Goal: Task Accomplishment & Management: Complete application form

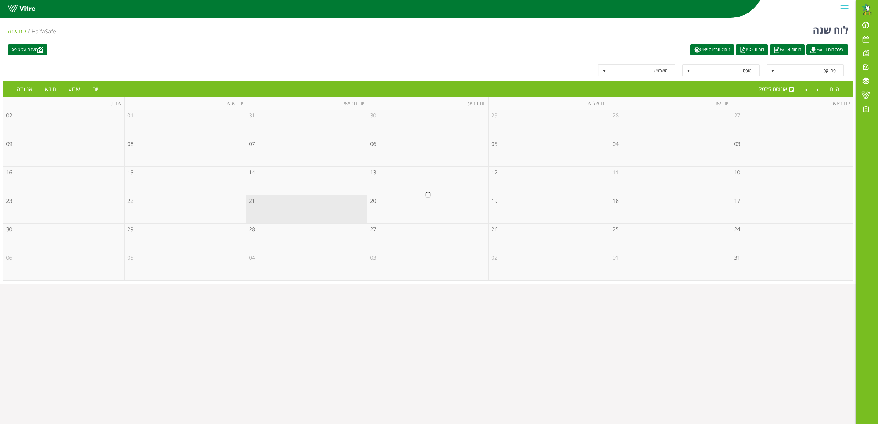
click at [410, 212] on div at bounding box center [427, 195] width 849 height 171
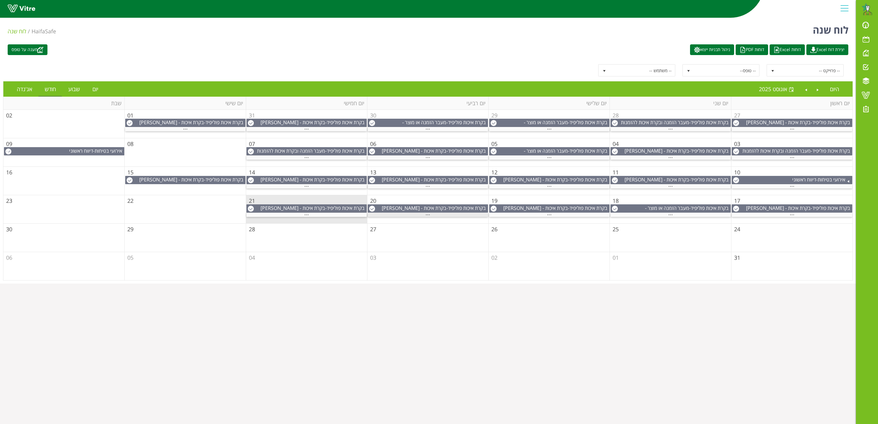
click at [428, 217] on span "..." at bounding box center [428, 213] width 5 height 7
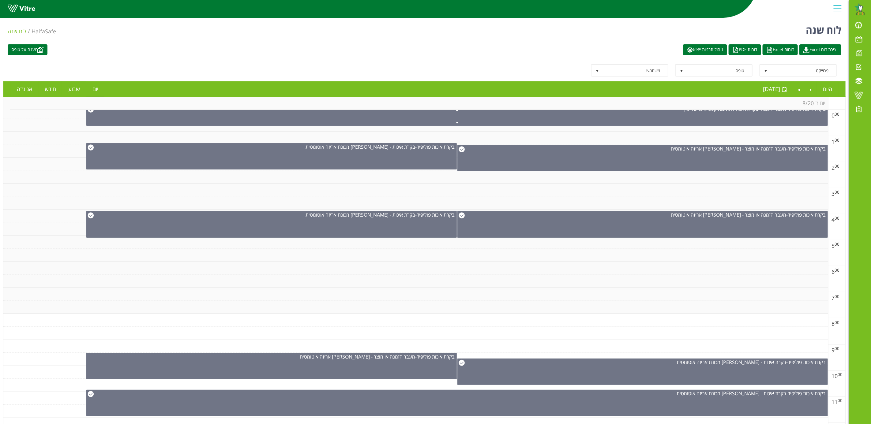
scroll to position [6, 0]
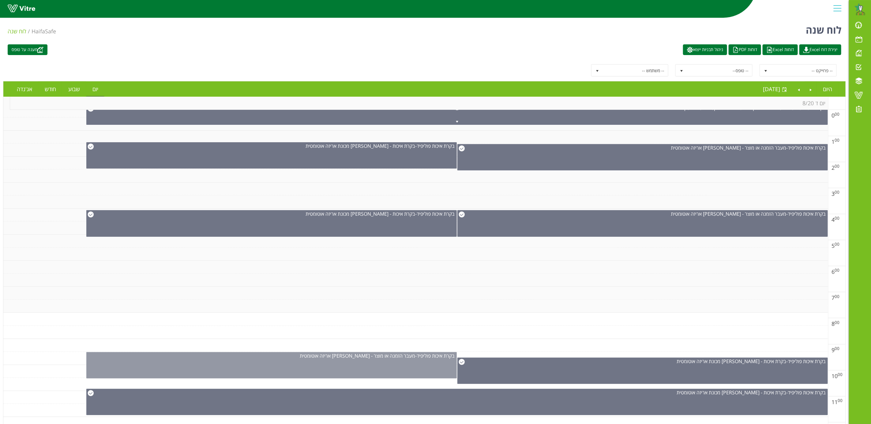
click at [440, 367] on div "בקרת איכות [PERSON_NAME] - מעבר הזמנה או מוצר - [PERSON_NAME] אריזה אוטומטית" at bounding box center [271, 365] width 370 height 26
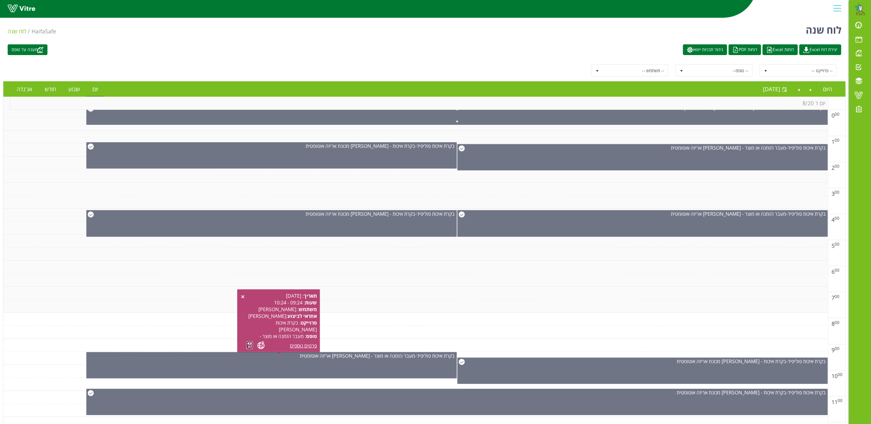
click at [250, 346] on link at bounding box center [249, 346] width 6 height 8
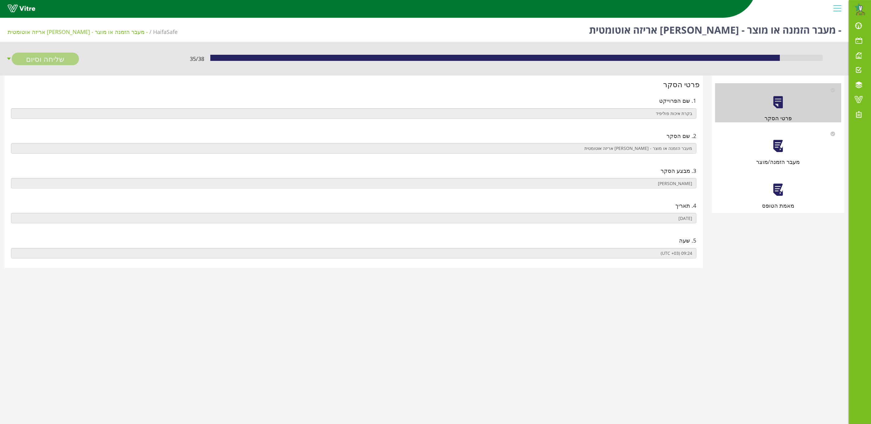
click at [766, 153] on div "מעבר הזמנה/מוצר" at bounding box center [778, 146] width 126 height 39
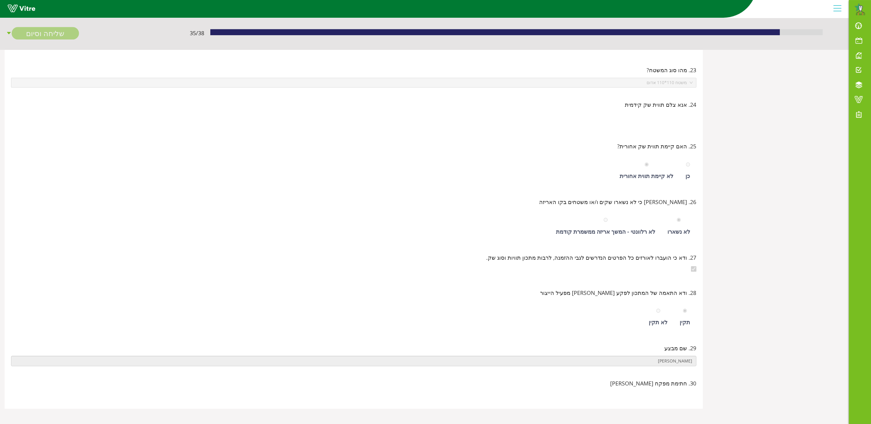
scroll to position [10995, 0]
drag, startPoint x: 875, startPoint y: 17, endPoint x: 805, endPoint y: 415, distance: 403.8
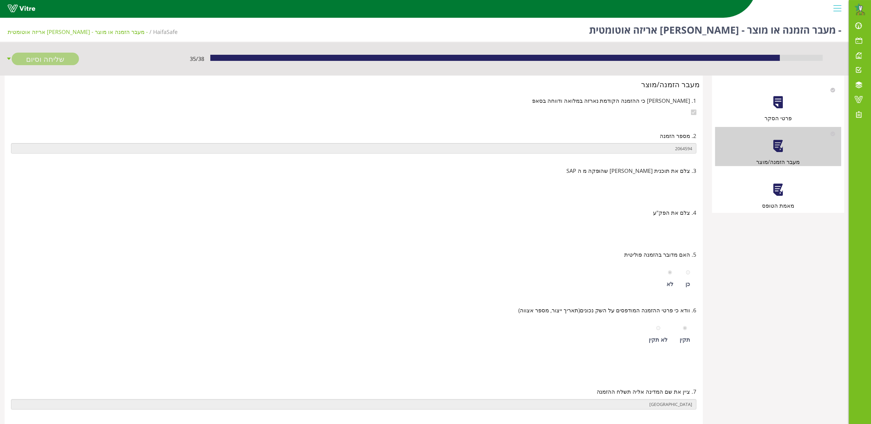
click at [785, 199] on div "מאמת הטופס" at bounding box center [778, 190] width 126 height 39
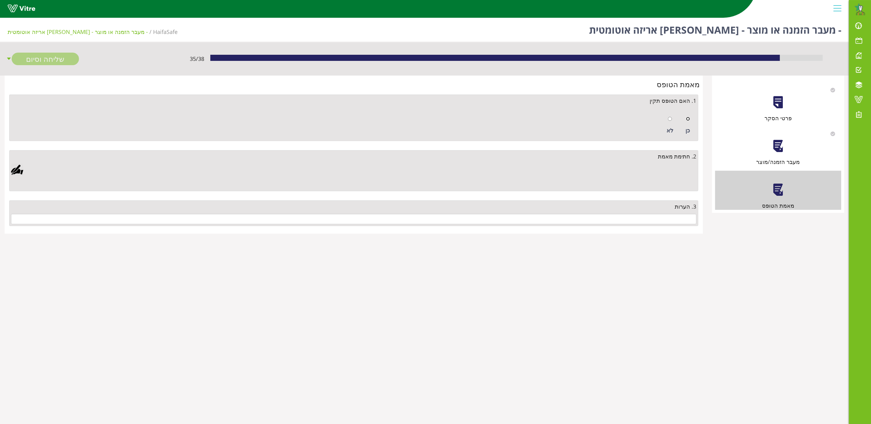
click at [688, 119] on input "radio" at bounding box center [688, 119] width 4 height 4
radio input "true"
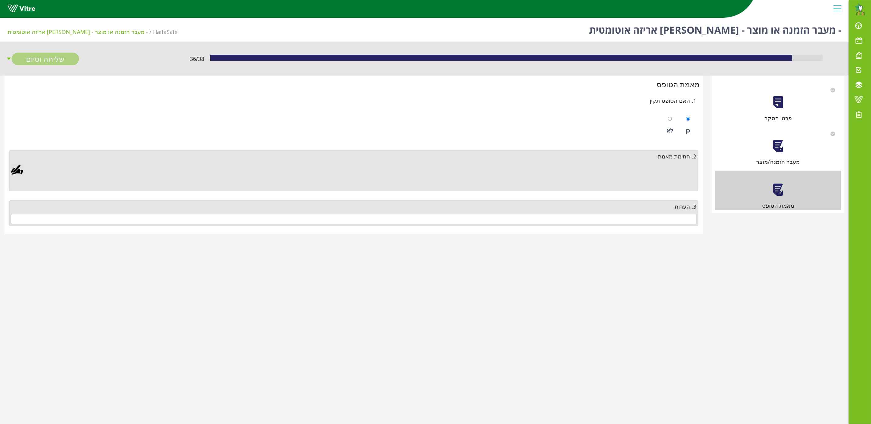
click at [19, 175] on div at bounding box center [17, 170] width 12 height 12
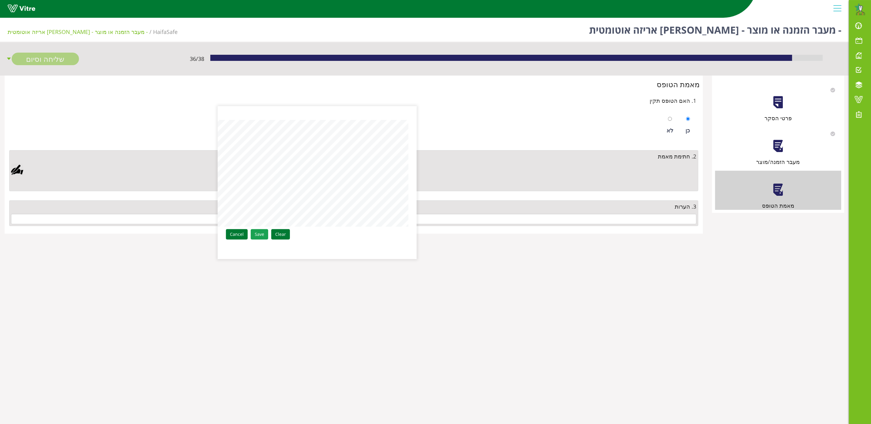
click at [261, 232] on link "Save" at bounding box center [259, 234] width 17 height 10
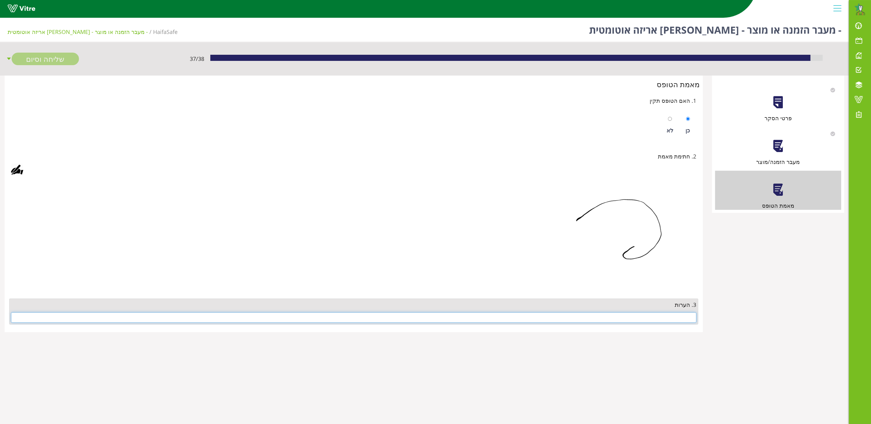
click at [677, 319] on input "text" at bounding box center [354, 318] width 686 height 10
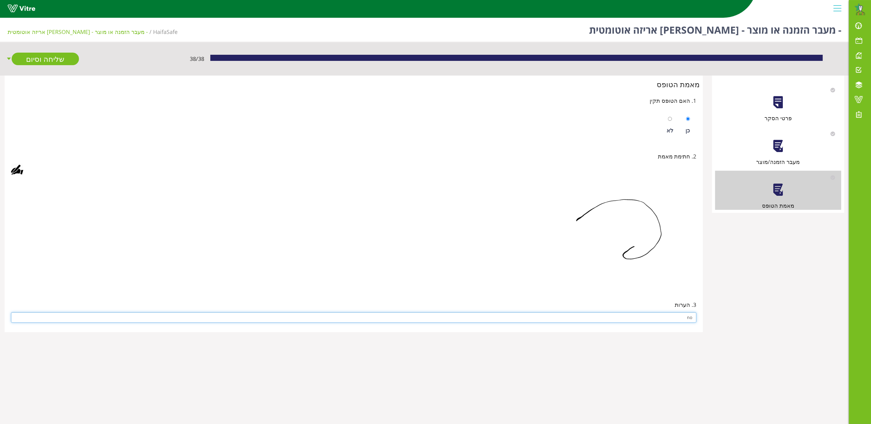
type input "no"
click at [617, 281] on img at bounding box center [597, 234] width 199 height 107
click at [65, 59] on link "שליחה וסיום" at bounding box center [45, 59] width 67 height 13
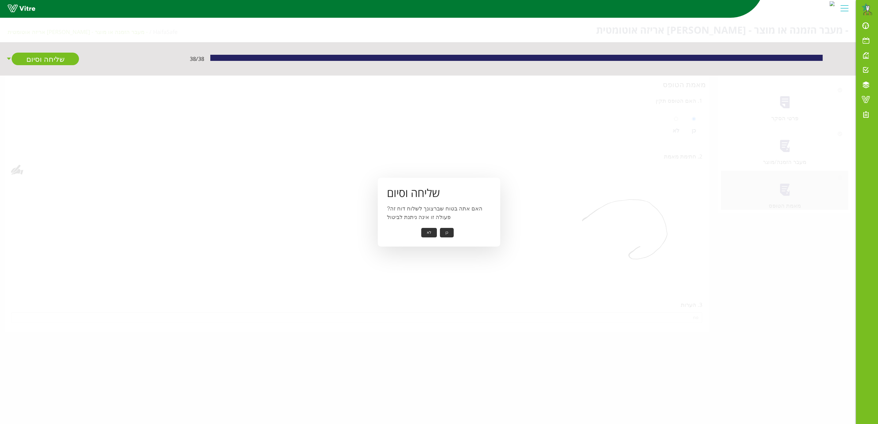
click at [448, 234] on button "כן" at bounding box center [447, 232] width 14 height 9
click at [445, 230] on button "אישור" at bounding box center [437, 228] width 20 height 9
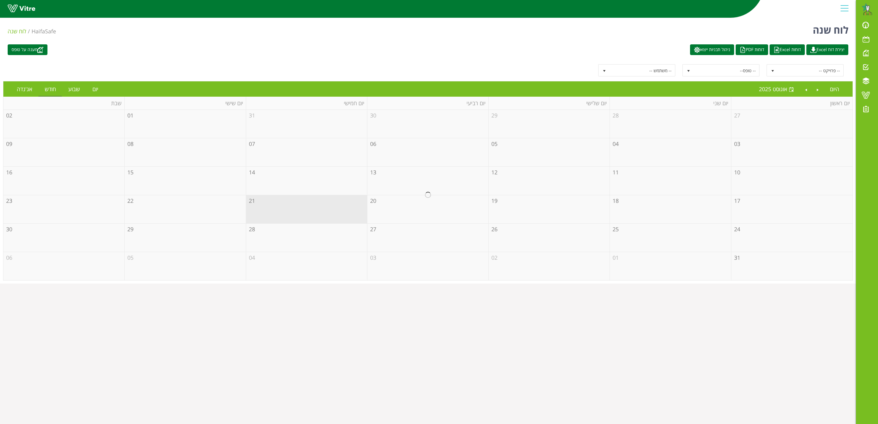
click at [396, 212] on div at bounding box center [427, 195] width 849 height 171
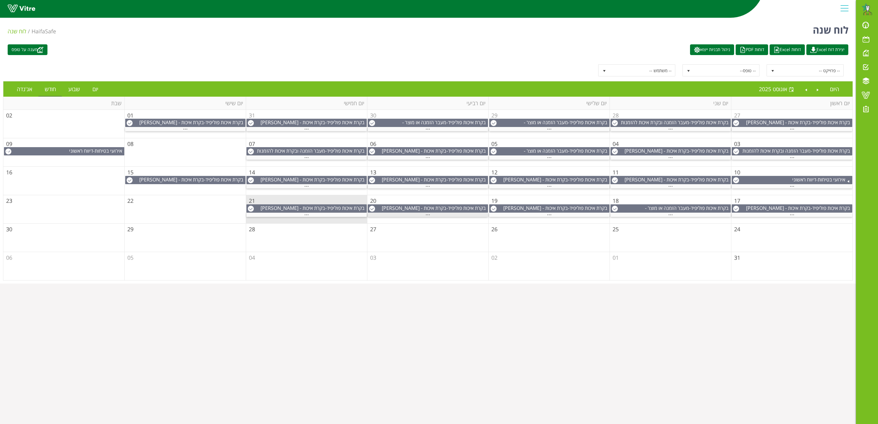
click at [428, 216] on span "..." at bounding box center [428, 213] width 5 height 7
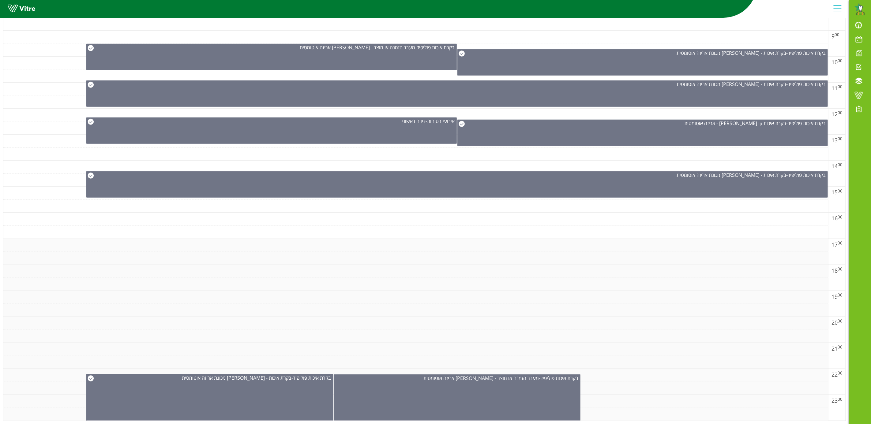
scroll to position [323, 0]
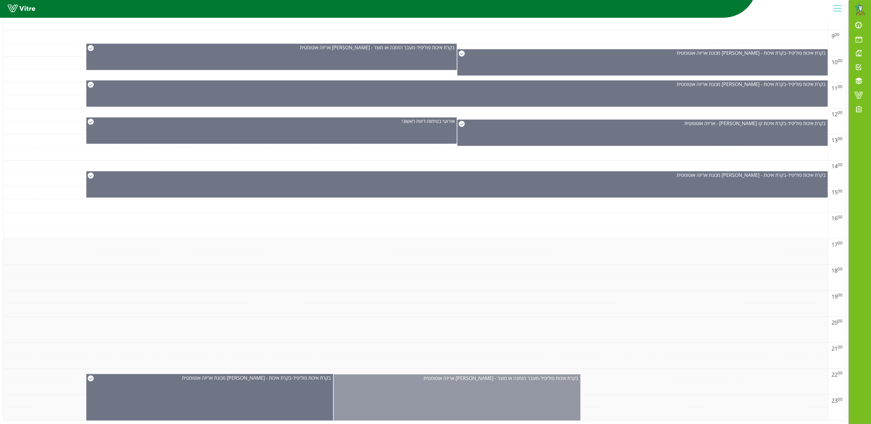
click at [462, 402] on div "בקרת איכות פוליפיד - מעבר הזמנה או מוצר - פוליפיד אריזה אוטומטית" at bounding box center [457, 402] width 247 height 54
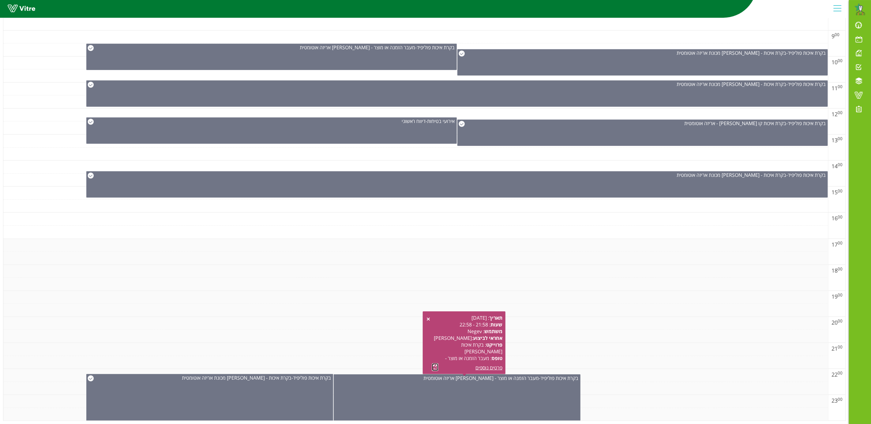
click at [435, 364] on link at bounding box center [435, 368] width 6 height 8
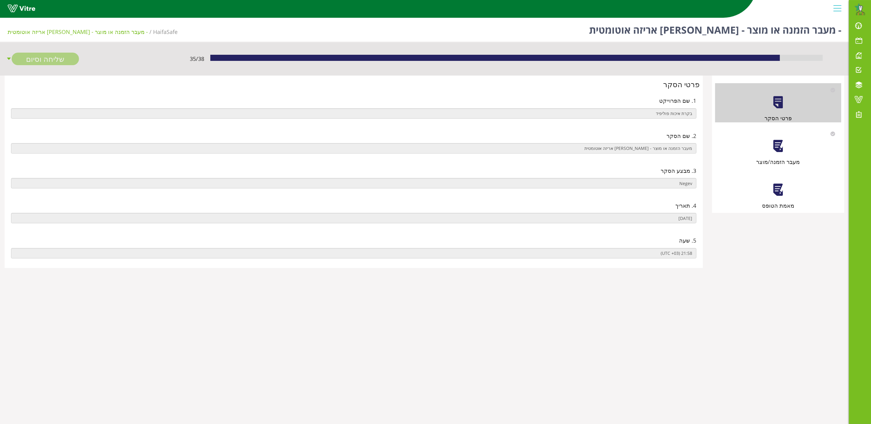
click at [783, 154] on div "מעבר הזמנה/מוצר" at bounding box center [778, 146] width 126 height 39
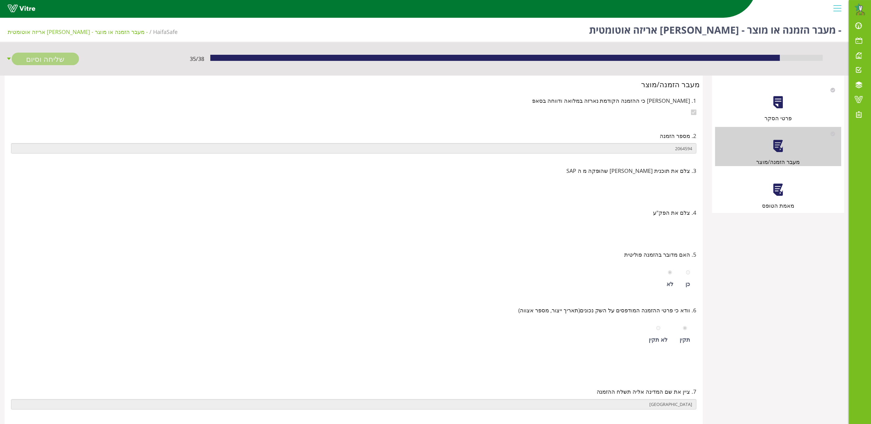
click at [784, 200] on div "מאמת הטופס" at bounding box center [778, 190] width 126 height 39
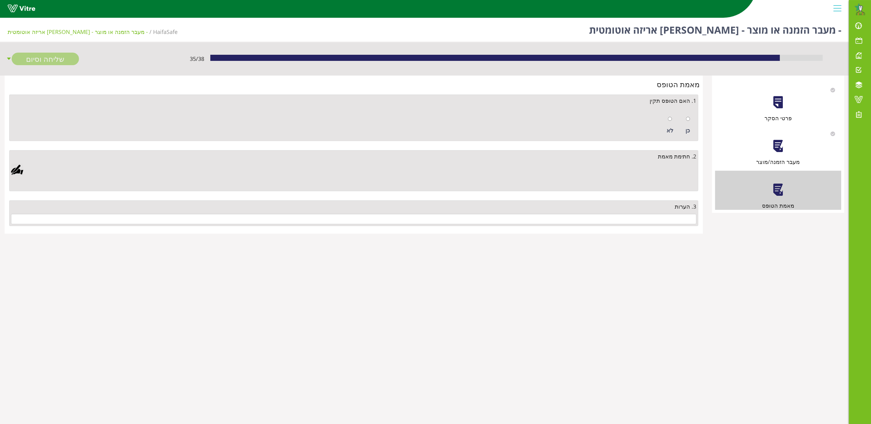
click at [688, 121] on div at bounding box center [688, 119] width 4 height 9
radio input "true"
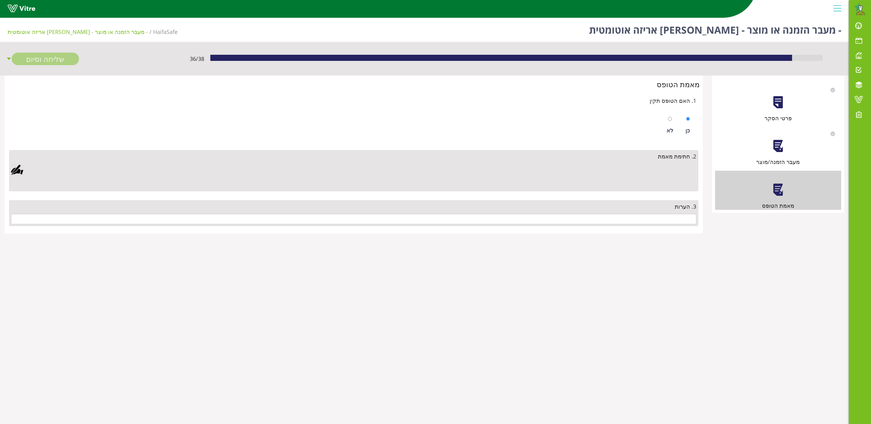
click at [24, 174] on div at bounding box center [354, 176] width 686 height 25
click at [20, 171] on div at bounding box center [17, 170] width 12 height 12
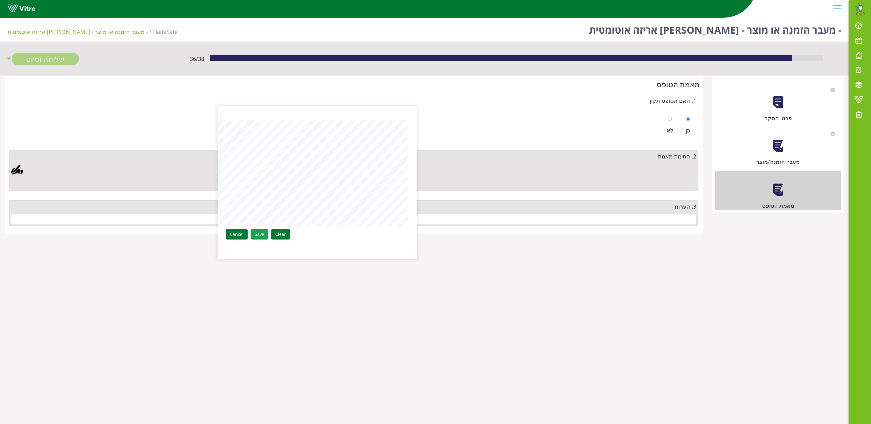
click at [257, 235] on link "Save" at bounding box center [259, 234] width 17 height 10
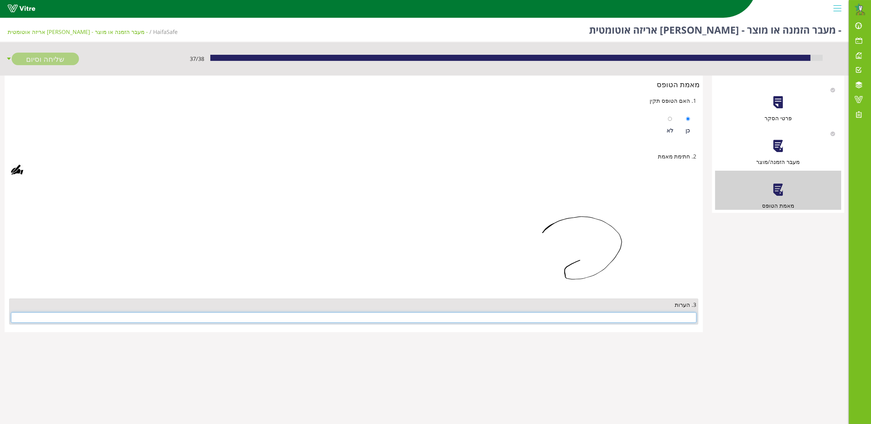
click at [650, 318] on input "text" at bounding box center [354, 318] width 686 height 10
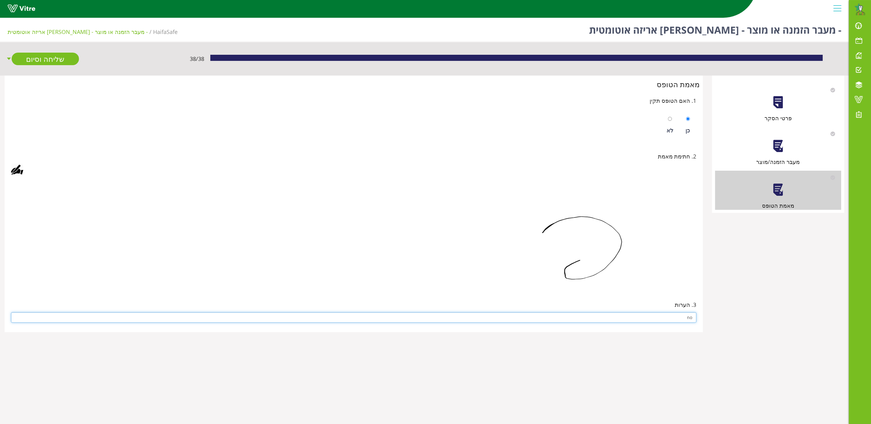
type input "no"
click at [514, 247] on img at bounding box center [597, 234] width 199 height 107
click at [284, 190] on div at bounding box center [354, 234] width 686 height 107
click at [48, 62] on link "שליחה וסיום" at bounding box center [45, 59] width 67 height 13
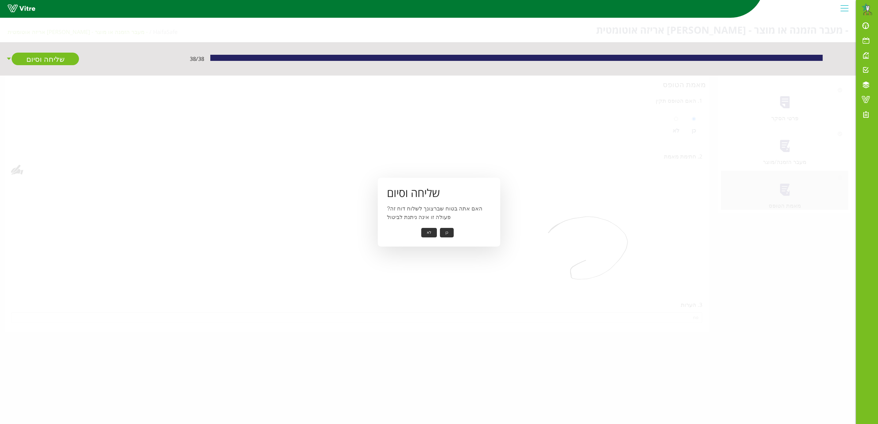
click at [446, 232] on button "כן" at bounding box center [447, 232] width 14 height 9
click at [442, 229] on button "אישור" at bounding box center [437, 228] width 20 height 9
